Goal: Transaction & Acquisition: Book appointment/travel/reservation

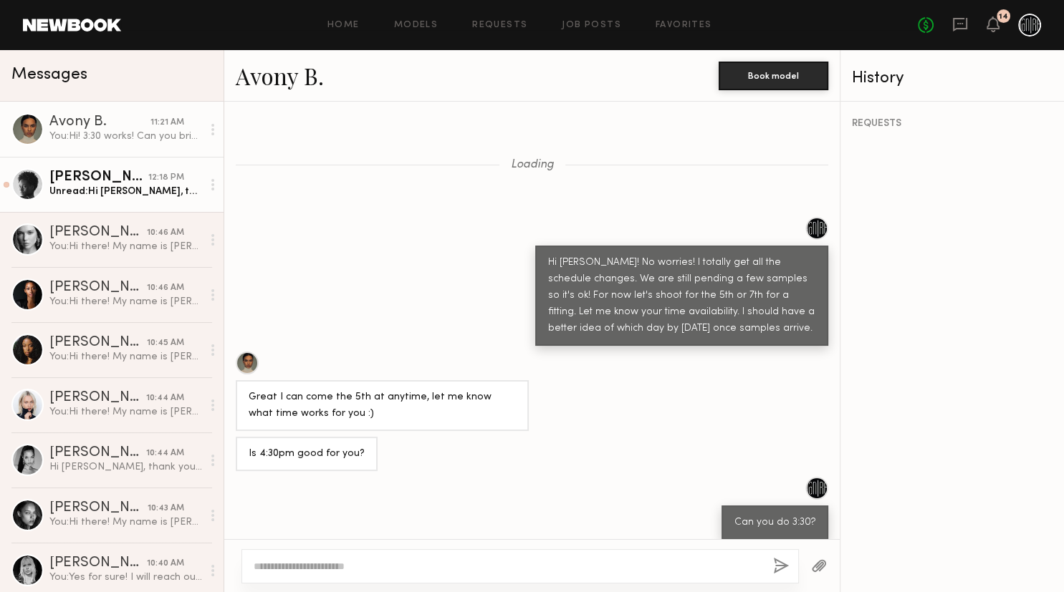
scroll to position [1007, 0]
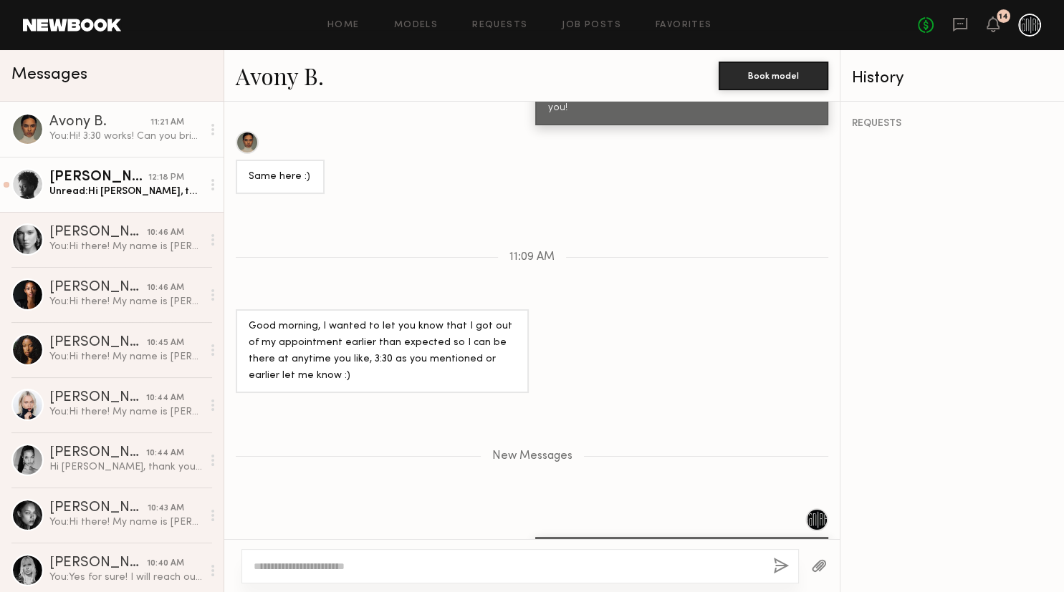
click at [138, 189] on div "Unread: Hi [PERSON_NAME], thanks so much for reaching out. Right now I am avail…" at bounding box center [125, 192] width 153 height 14
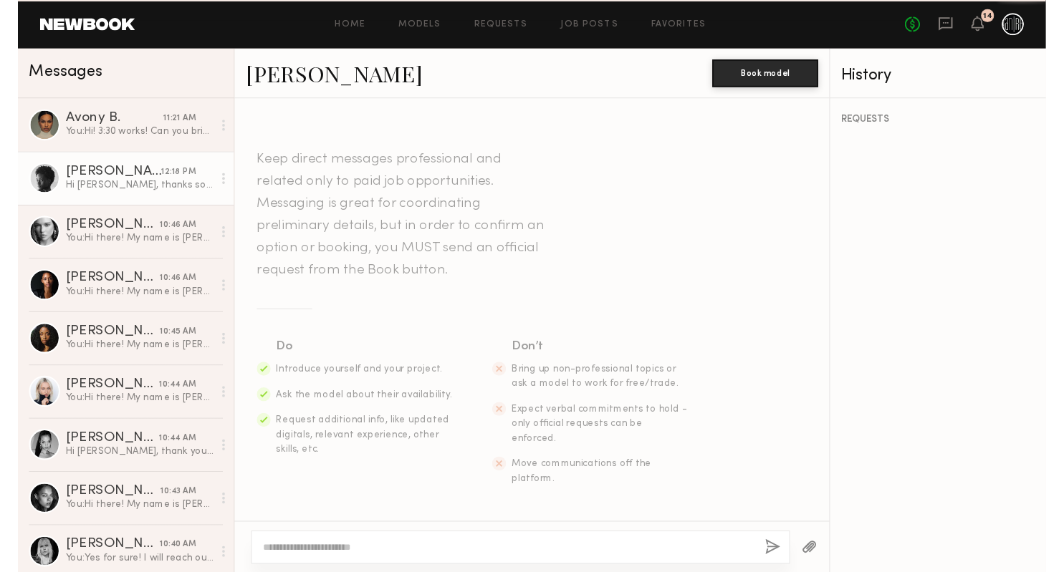
scroll to position [299, 0]
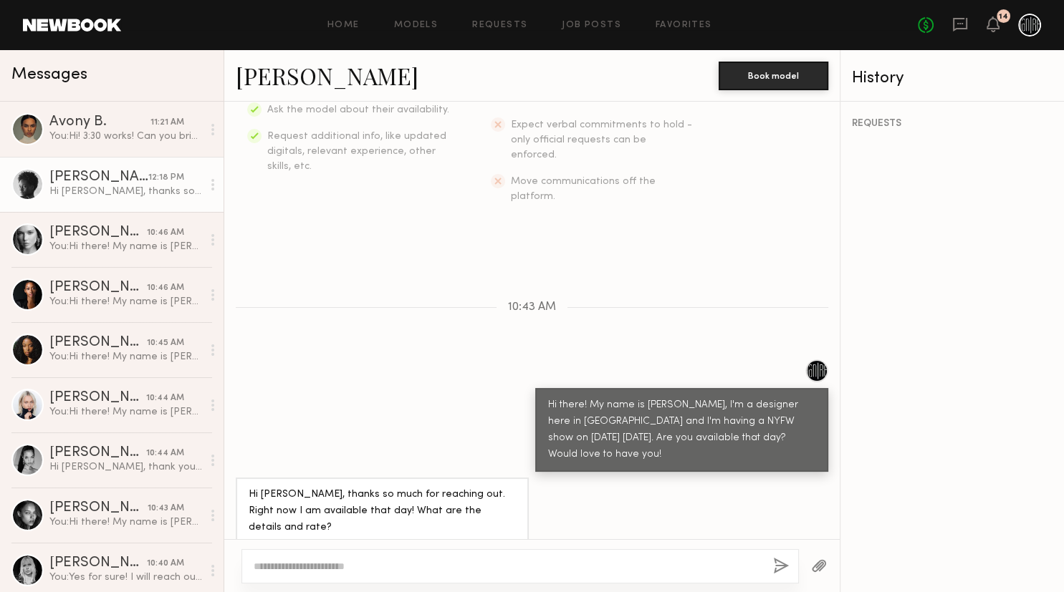
click at [120, 198] on div "Hi [PERSON_NAME], thanks so much for reaching out. Right now I am available tha…" at bounding box center [125, 192] width 153 height 14
click at [283, 77] on link "[PERSON_NAME]" at bounding box center [327, 75] width 183 height 31
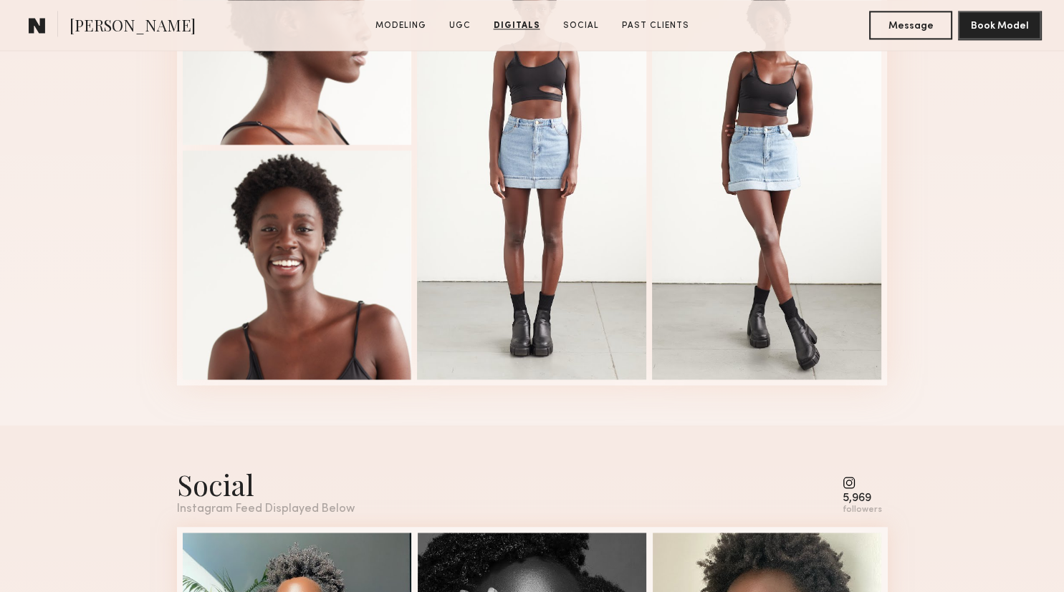
scroll to position [1884, 0]
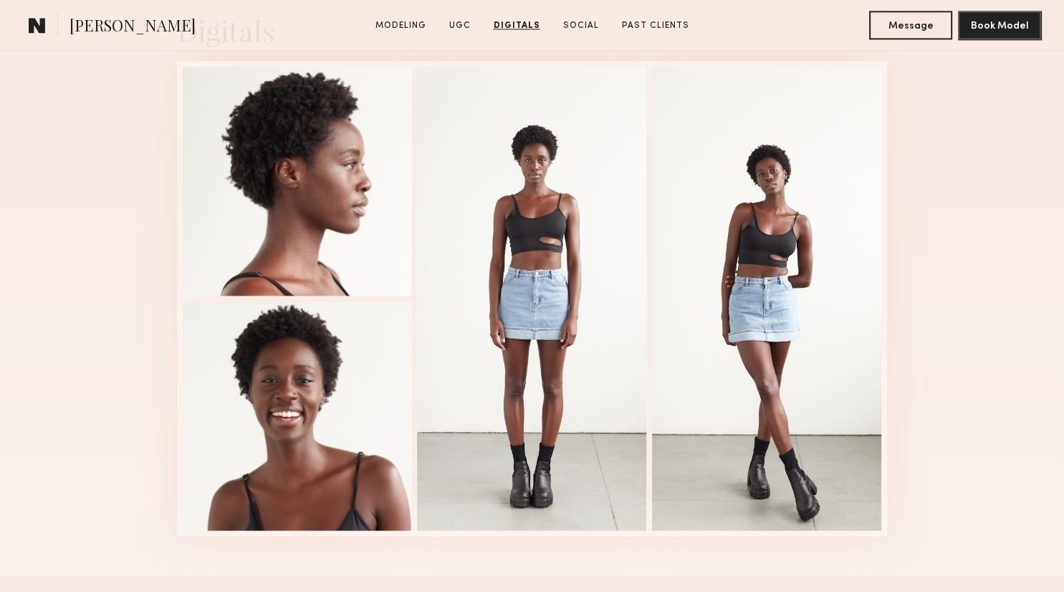
click at [85, 27] on span "[PERSON_NAME]" at bounding box center [132, 26] width 126 height 25
click at [42, 24] on common-icon at bounding box center [37, 25] width 17 height 19
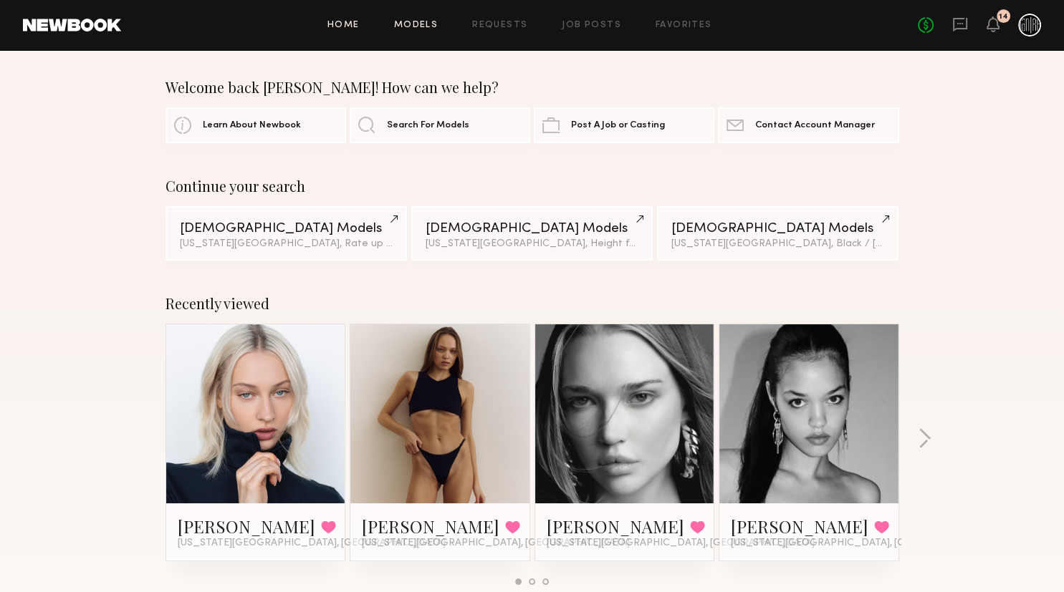
click at [417, 24] on link "Models" at bounding box center [416, 25] width 44 height 9
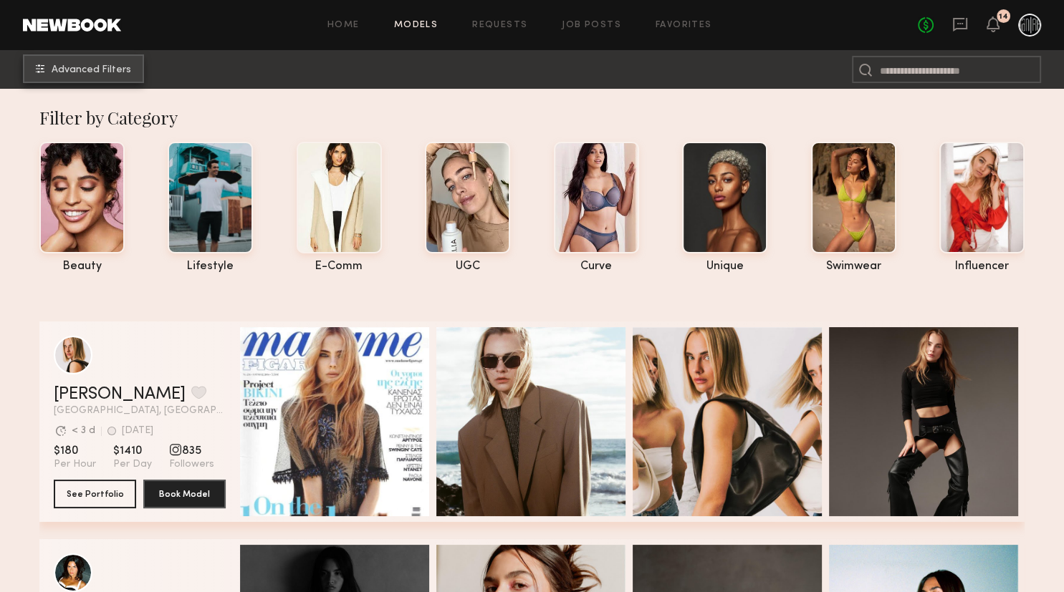
click at [121, 71] on span "Advanced Filters" at bounding box center [91, 70] width 79 height 10
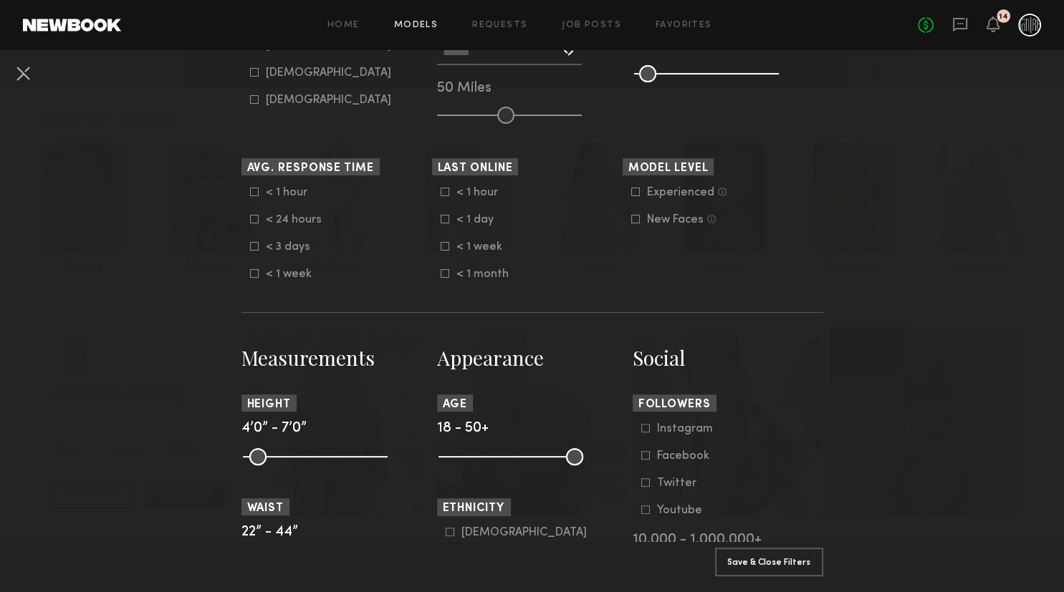
scroll to position [378, 0]
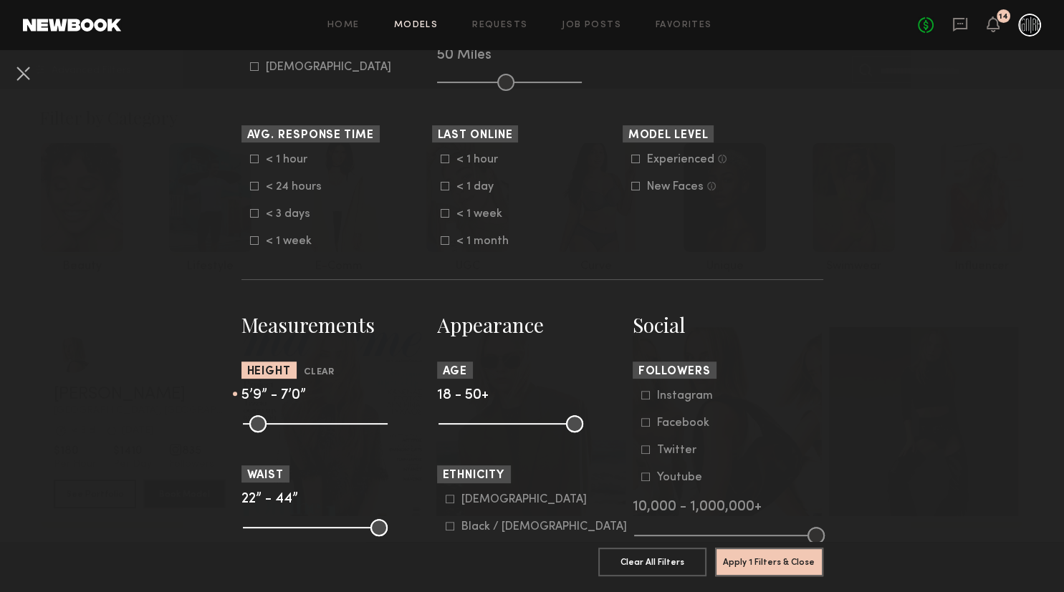
drag, startPoint x: 256, startPoint y: 423, endPoint x: 327, endPoint y: 417, distance: 71.2
type input "**"
click at [327, 417] on input "range" at bounding box center [315, 423] width 145 height 17
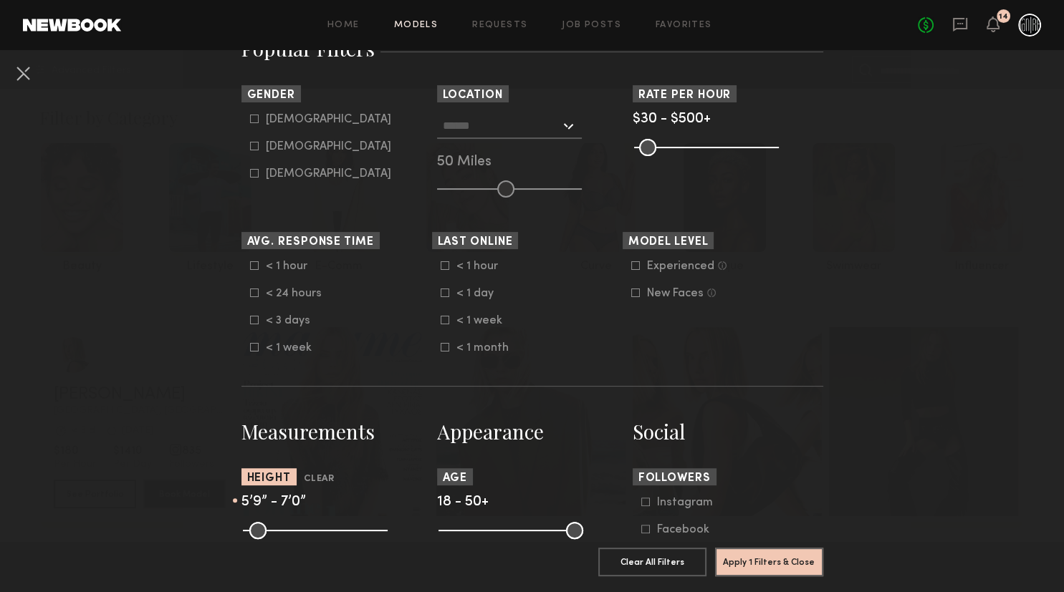
scroll to position [245, 0]
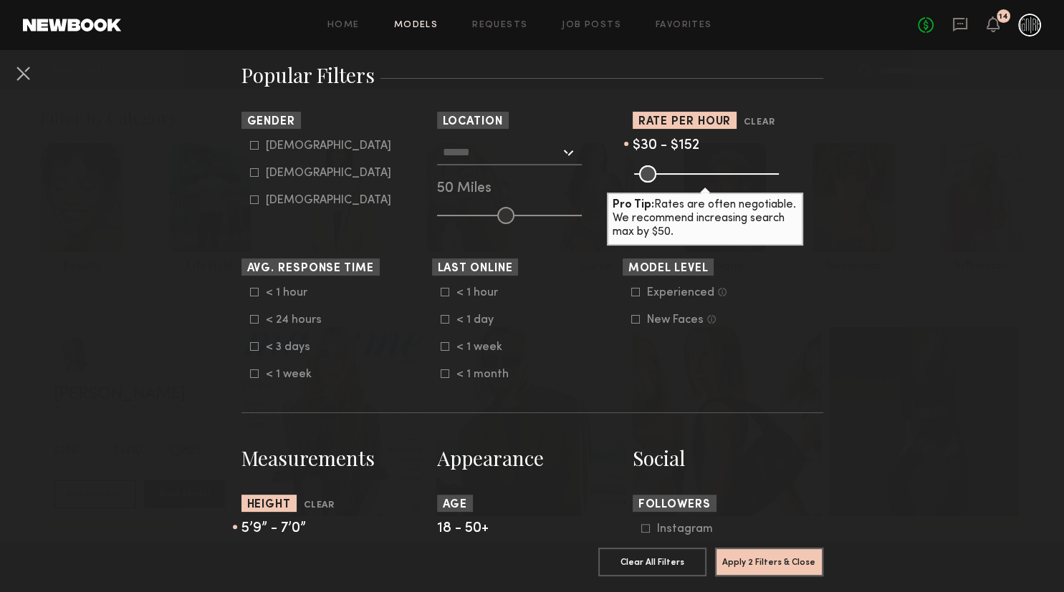
drag, startPoint x: 770, startPoint y: 173, endPoint x: 675, endPoint y: 185, distance: 95.3
type input "***"
click at [675, 183] on input "range" at bounding box center [706, 173] width 145 height 17
click at [812, 276] on nb-browse-filter "Model Level Experienced Talent we’ve deemed to have ample paid, professional mo…" at bounding box center [717, 293] width 191 height 68
click at [758, 572] on button "Apply 2 Filters & Close" at bounding box center [769, 561] width 108 height 29
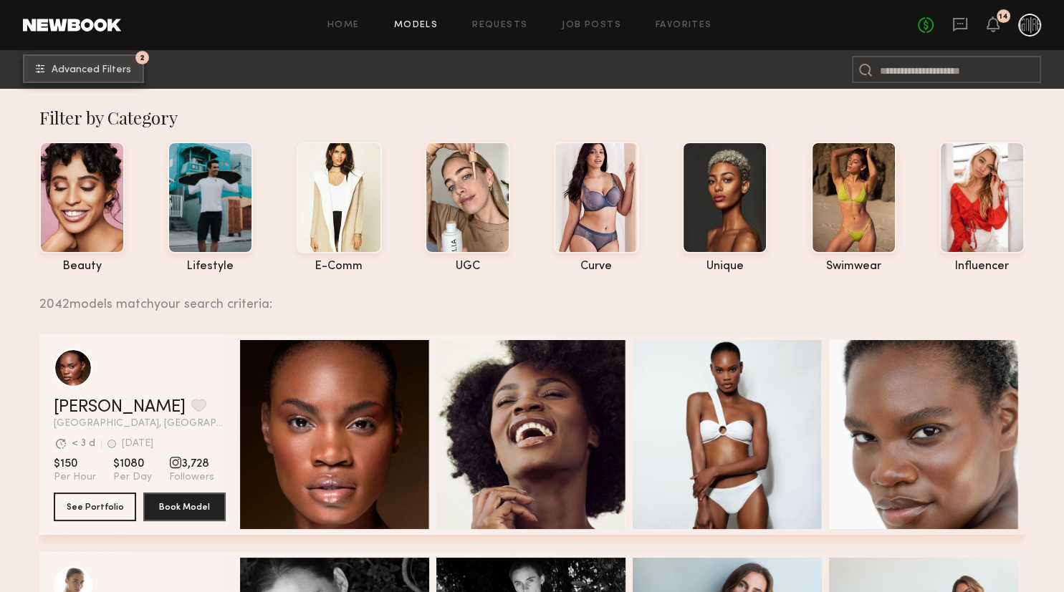
click at [122, 78] on button "2 Advanced Filters" at bounding box center [83, 68] width 121 height 29
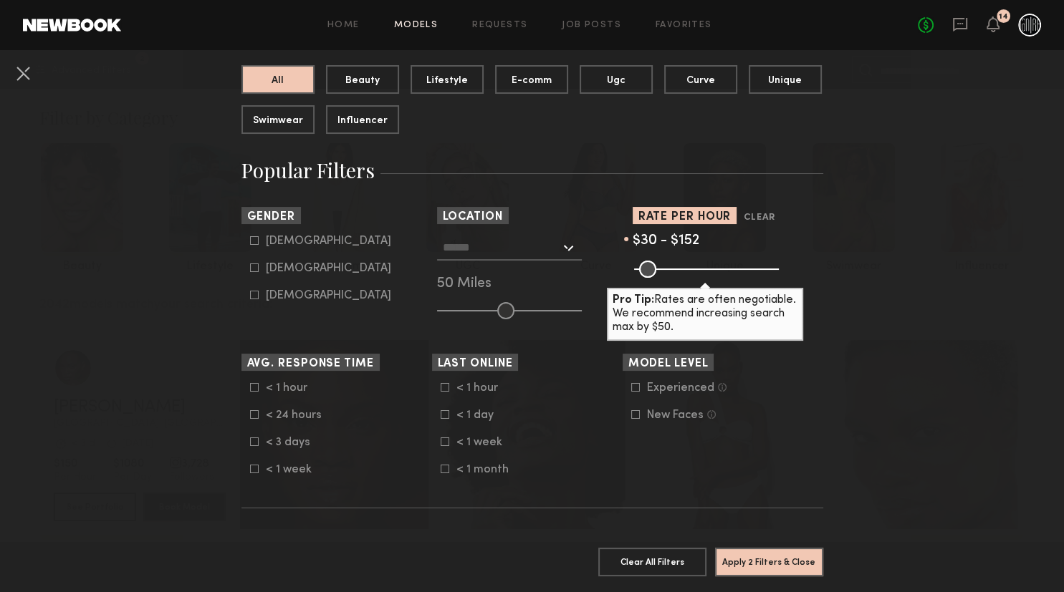
scroll to position [151, 0]
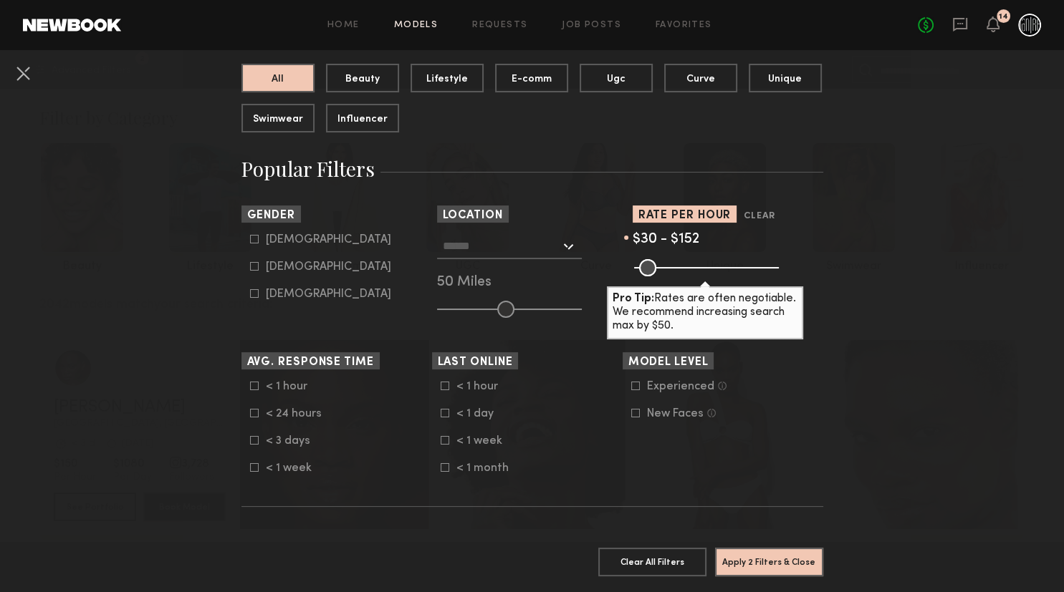
click at [502, 238] on input "text" at bounding box center [501, 245] width 117 height 24
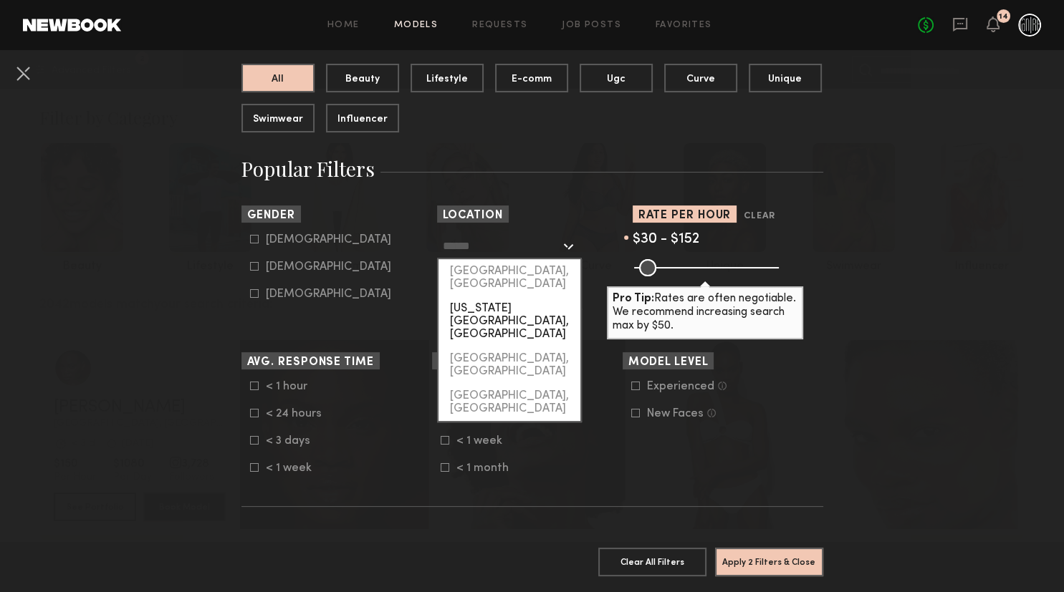
click at [514, 296] on div "New York City, NY" at bounding box center [509, 321] width 142 height 50
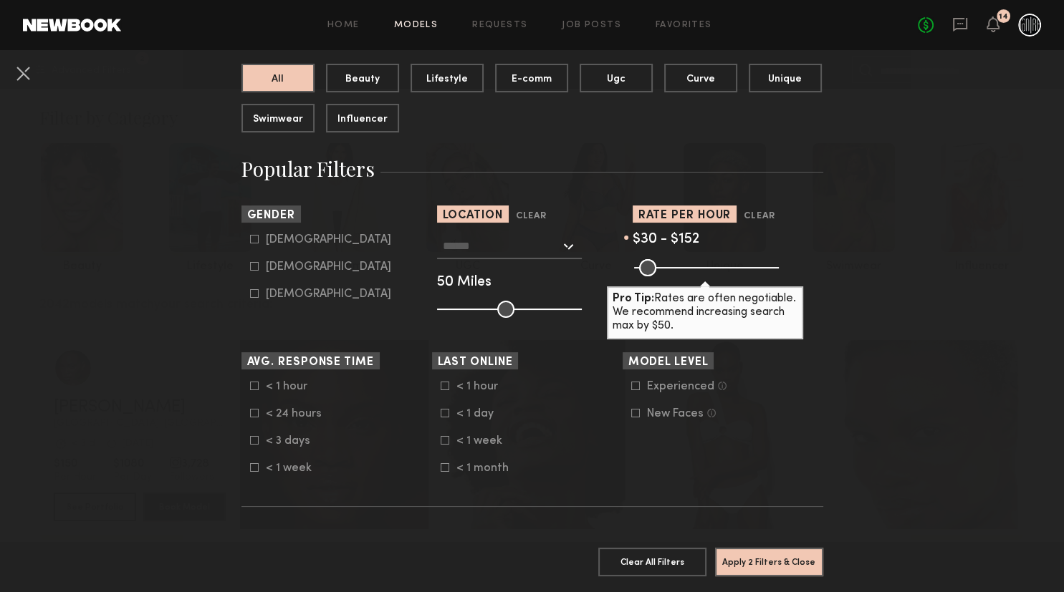
type input "**********"
click at [778, 577] on common-button "Apply 3 Filters & Close" at bounding box center [769, 567] width 108 height 39
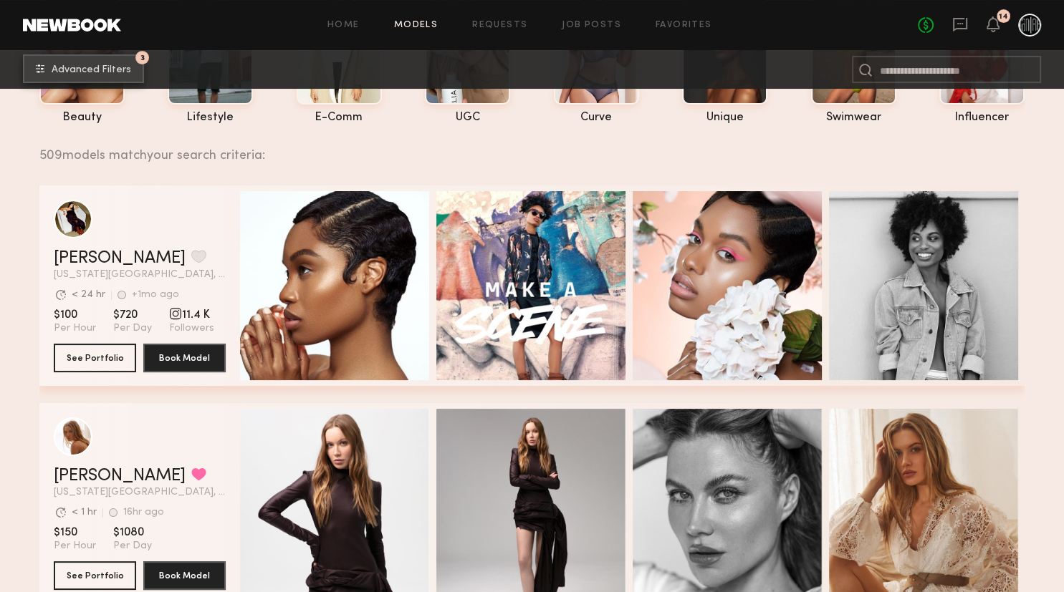
scroll to position [151, 0]
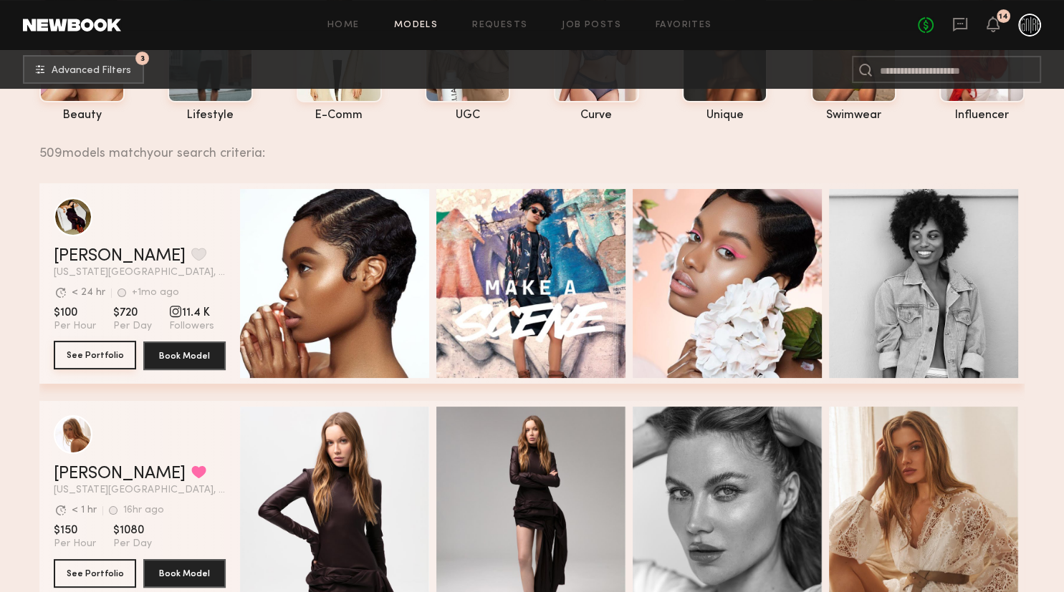
click at [110, 364] on button "See Portfolio" at bounding box center [95, 355] width 82 height 29
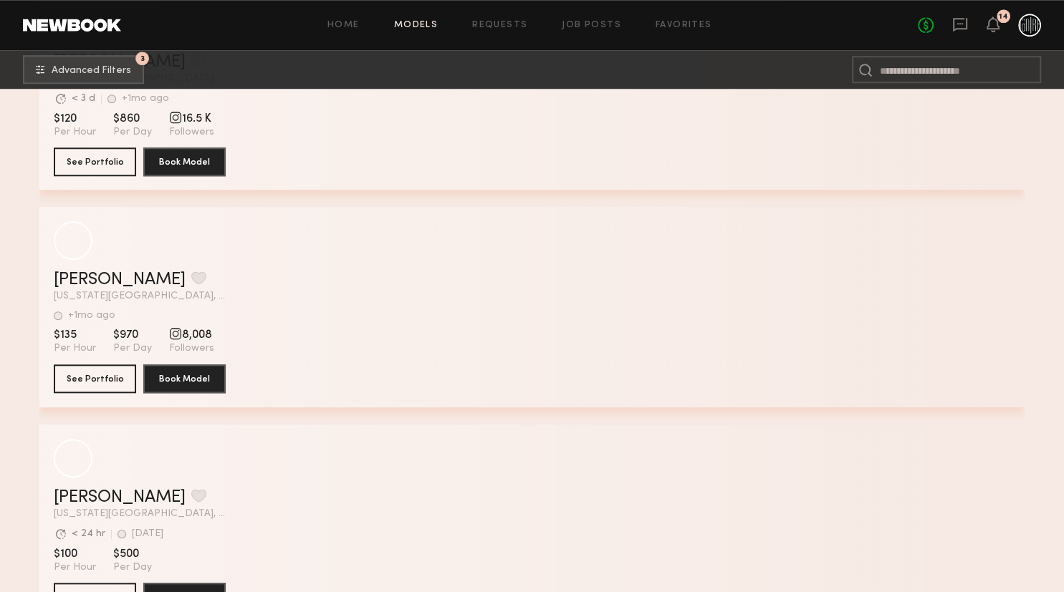
scroll to position [11897, 0]
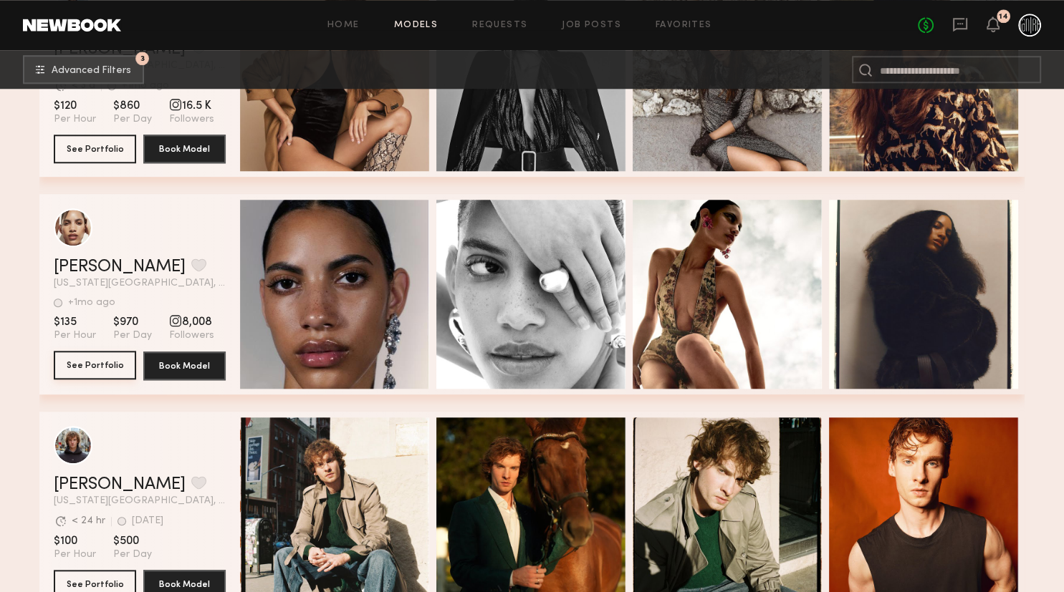
click at [121, 367] on button "See Portfolio" at bounding box center [95, 365] width 82 height 29
click at [117, 365] on button "See Portfolio" at bounding box center [95, 365] width 82 height 29
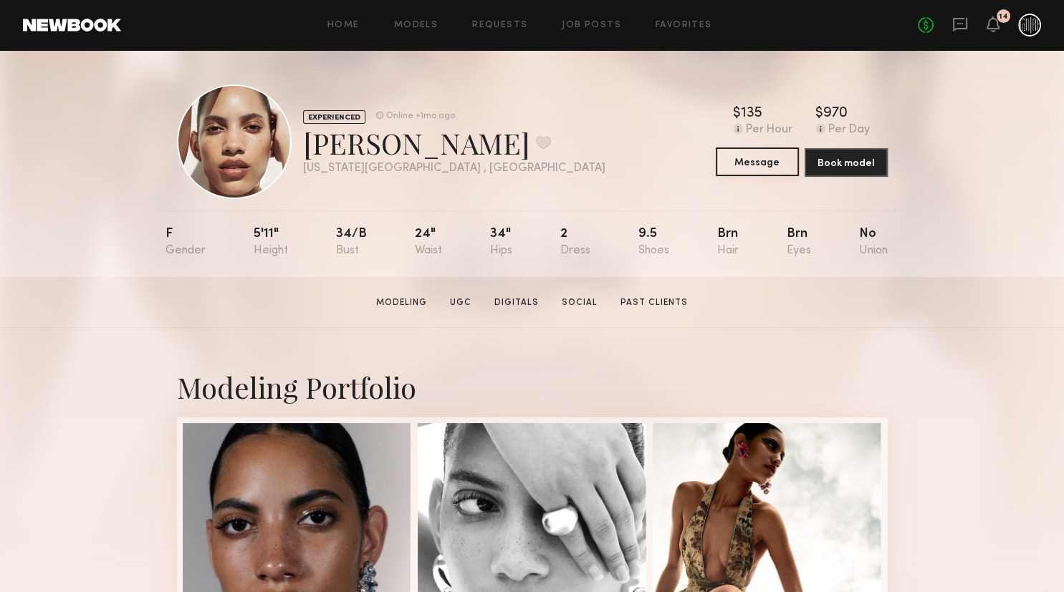
click at [787, 165] on button "Message" at bounding box center [756, 162] width 83 height 29
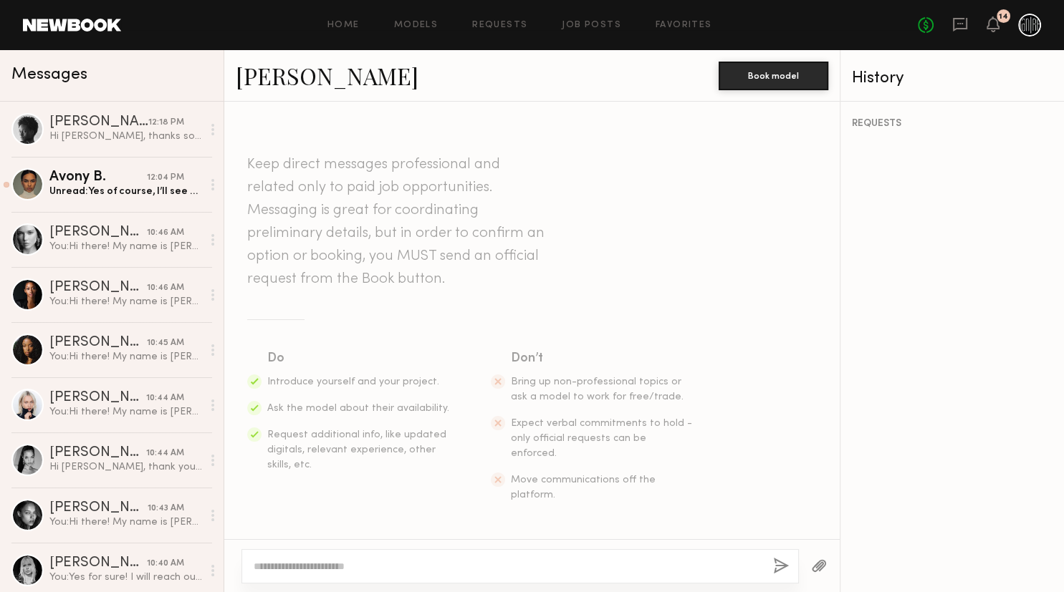
type textarea "**********"
drag, startPoint x: 354, startPoint y: 569, endPoint x: 235, endPoint y: 569, distance: 118.9
click at [254, 569] on textarea "**********" at bounding box center [508, 566] width 508 height 14
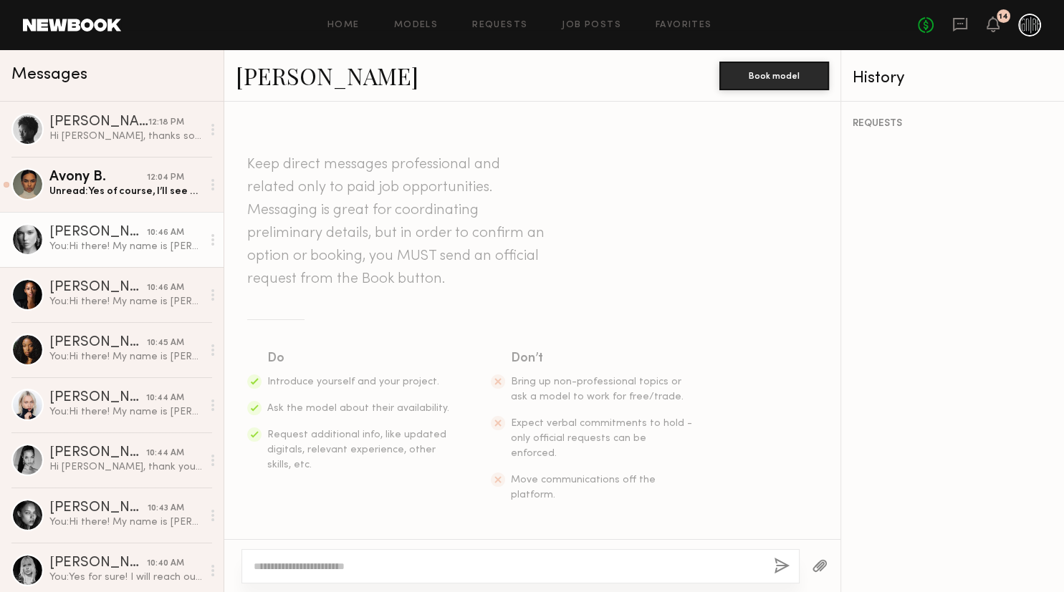
click at [142, 256] on link "Wiktoria G. 10:46 AM You: Hi there! My name is Megan, I'm a designer here in NY…" at bounding box center [111, 239] width 223 height 55
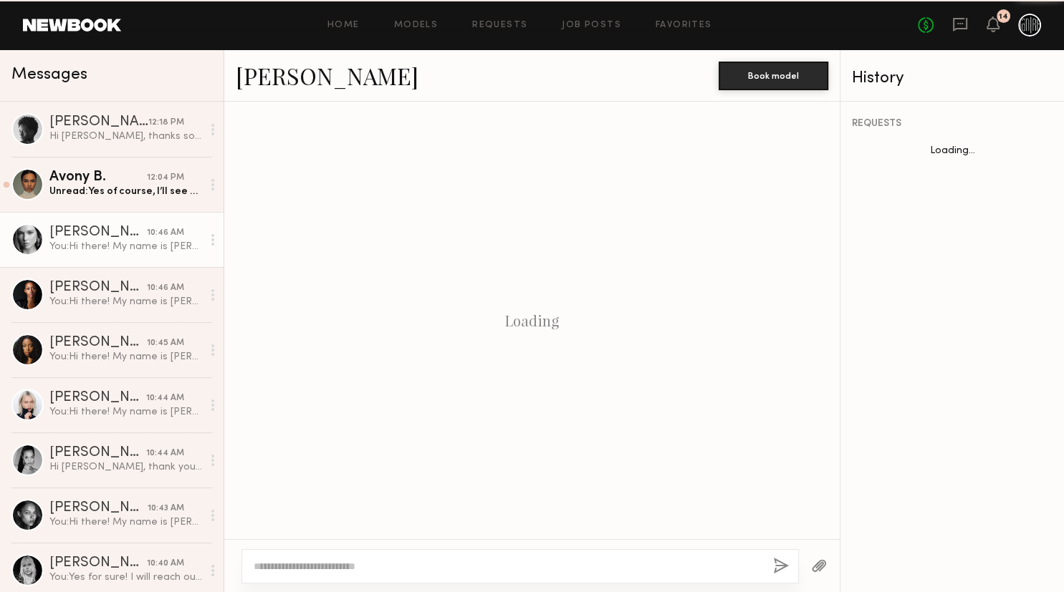
scroll to position [193, 0]
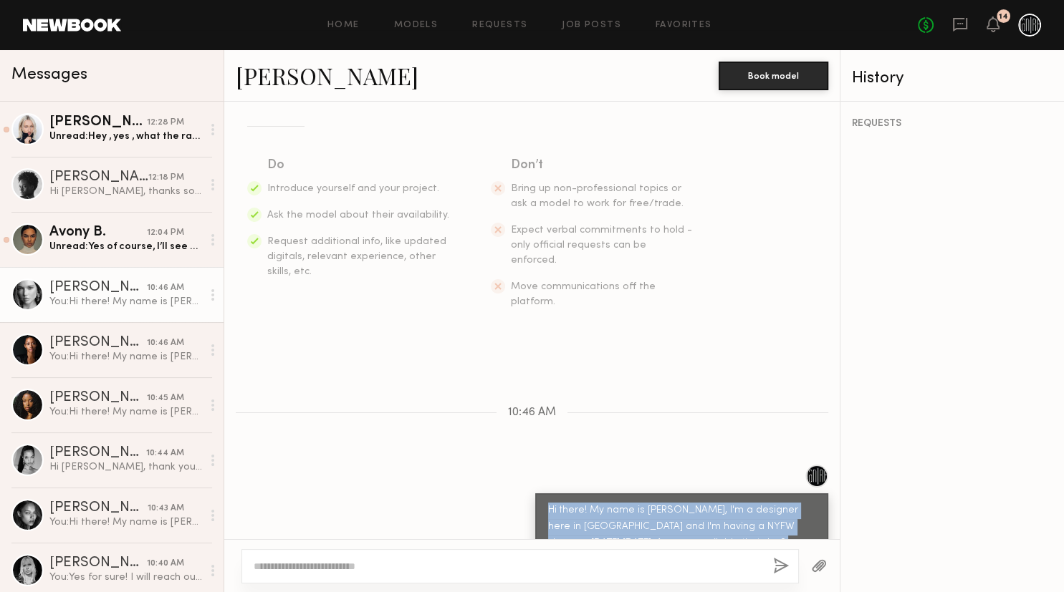
drag, startPoint x: 549, startPoint y: 475, endPoint x: 746, endPoint y: 507, distance: 200.3
click at [746, 507] on div "Hi there! My name is [PERSON_NAME], I'm a designer here in [GEOGRAPHIC_DATA] an…" at bounding box center [681, 536] width 267 height 66
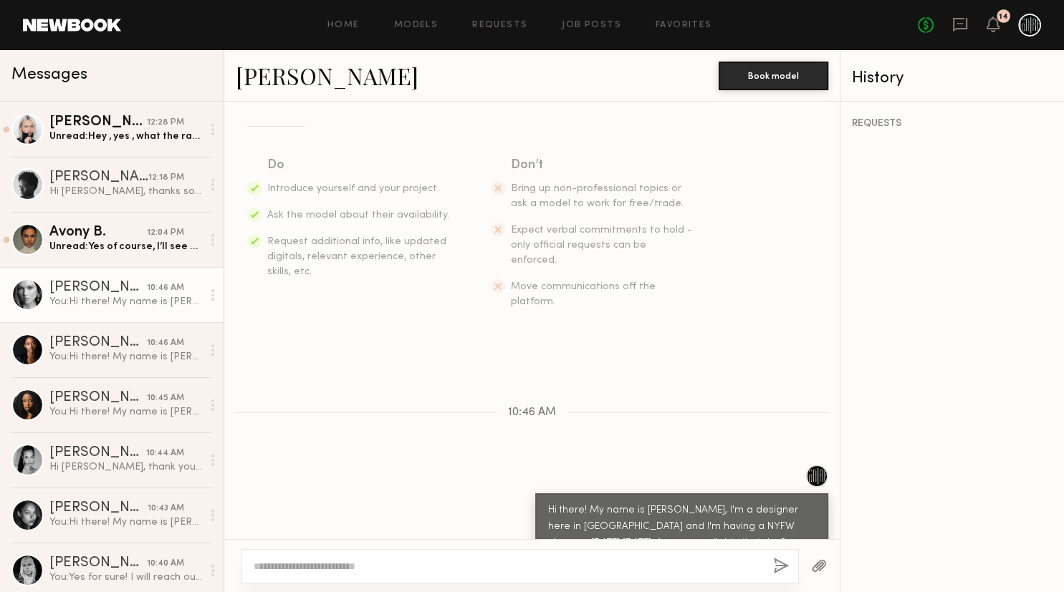
click at [753, 511] on div "Hi there! My name is [PERSON_NAME], I'm a designer here in [GEOGRAPHIC_DATA] an…" at bounding box center [681, 536] width 267 height 66
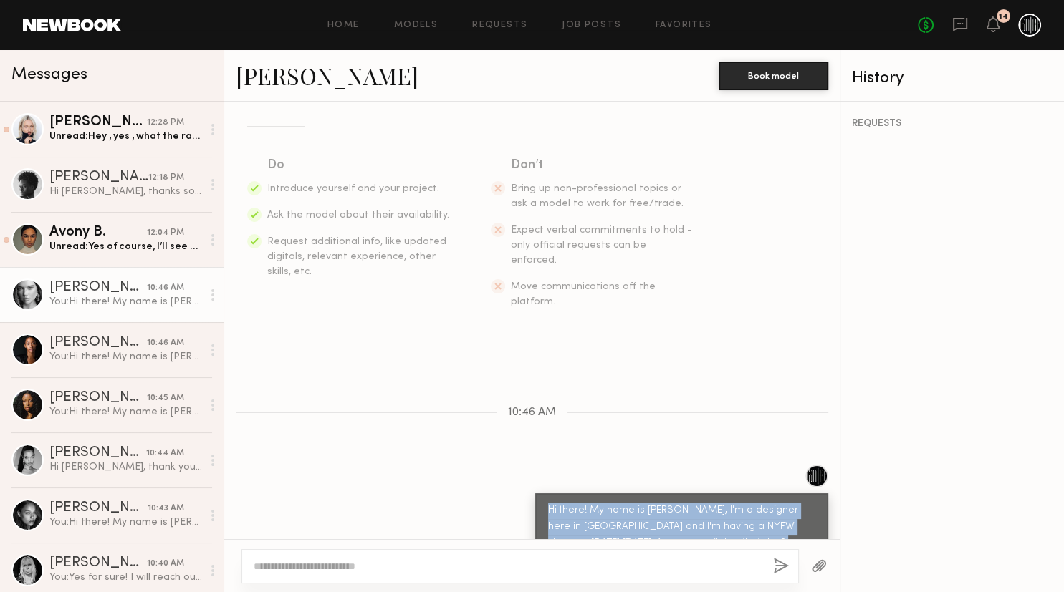
drag, startPoint x: 748, startPoint y: 511, endPoint x: 606, endPoint y: 482, distance: 144.8
click at [529, 474] on div "Hi there! My name is [PERSON_NAME], I'm a designer here in [GEOGRAPHIC_DATA] an…" at bounding box center [531, 521] width 615 height 112
copy div "Hi there! My name is [PERSON_NAME], I'm a designer here in [GEOGRAPHIC_DATA] an…"
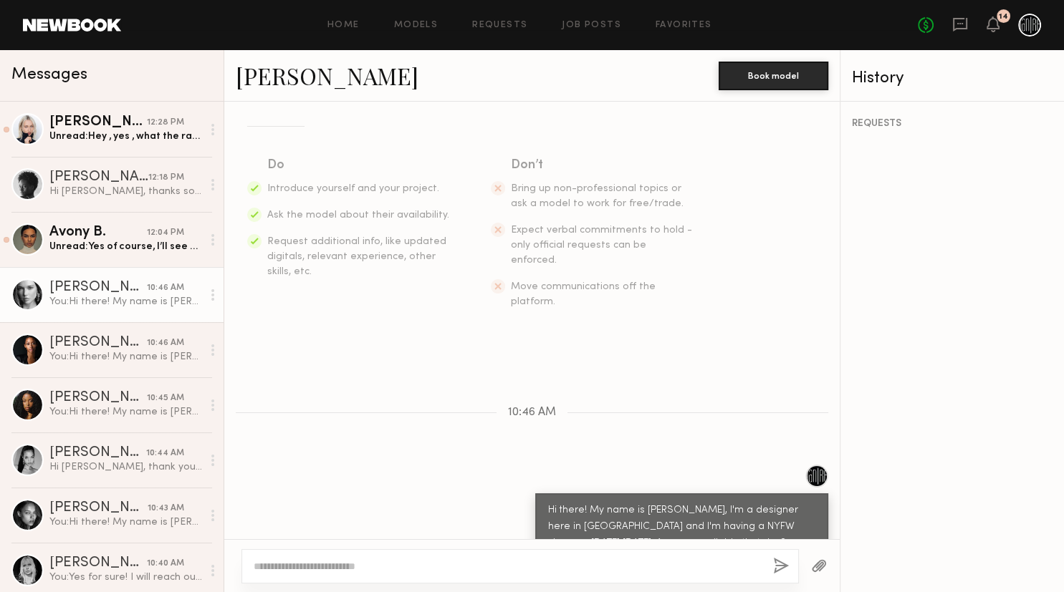
click at [373, 334] on div "Keep direct messages professional and related only to paid job opportunities. M…" at bounding box center [531, 321] width 615 height 438
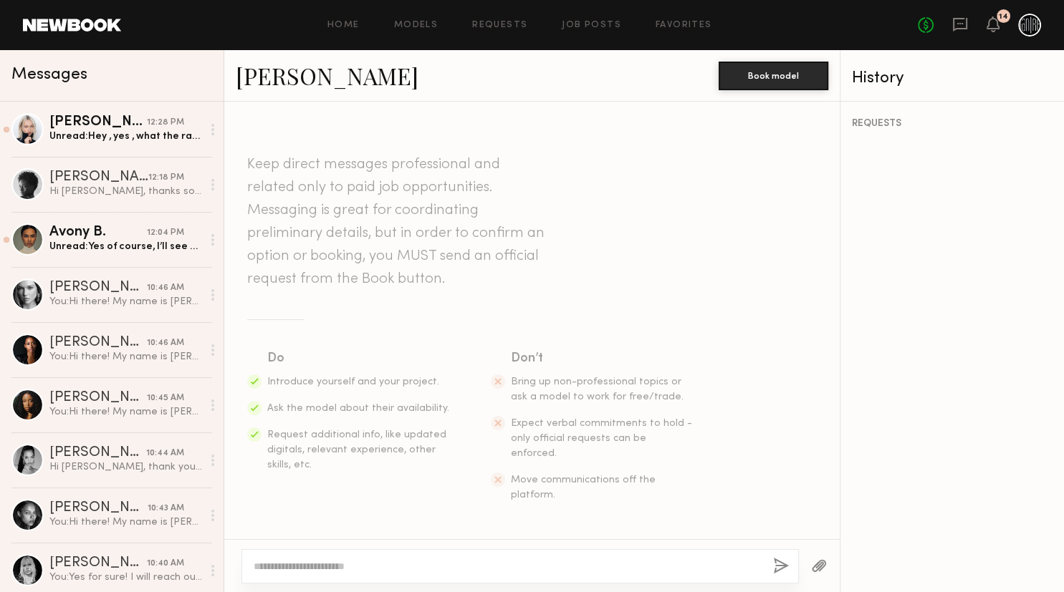
click at [372, 570] on textarea at bounding box center [508, 566] width 508 height 14
paste textarea "**********"
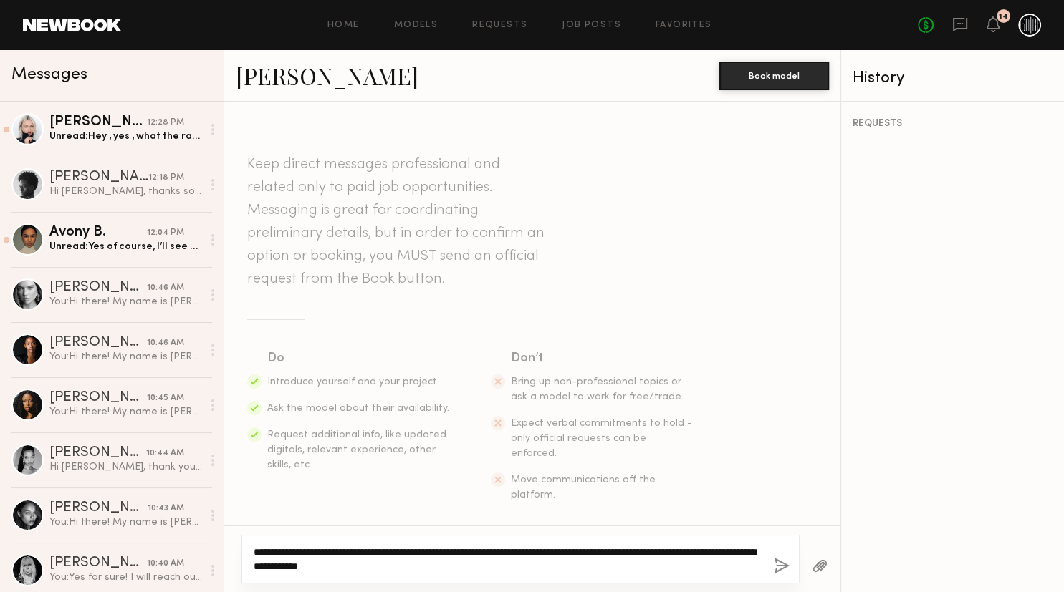
type textarea "**********"
click at [776, 571] on button "button" at bounding box center [781, 567] width 16 height 18
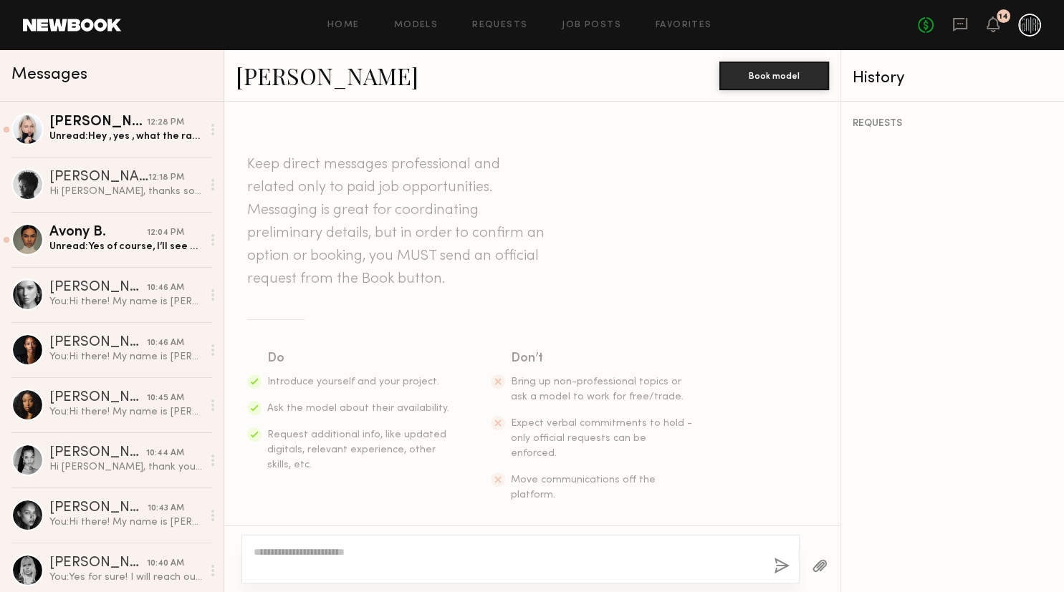
scroll to position [193, 0]
